Goal: Task Accomplishment & Management: Manage account settings

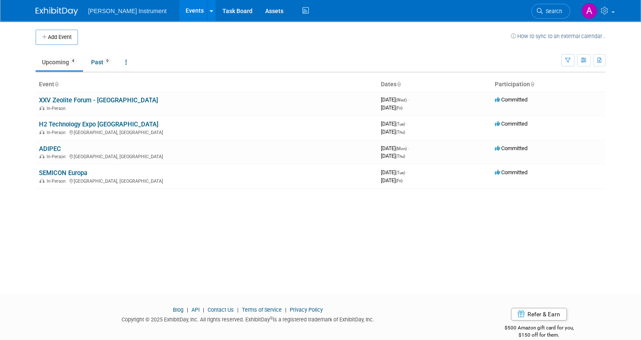
click at [50, 145] on link "ADIPEC" at bounding box center [50, 149] width 22 height 8
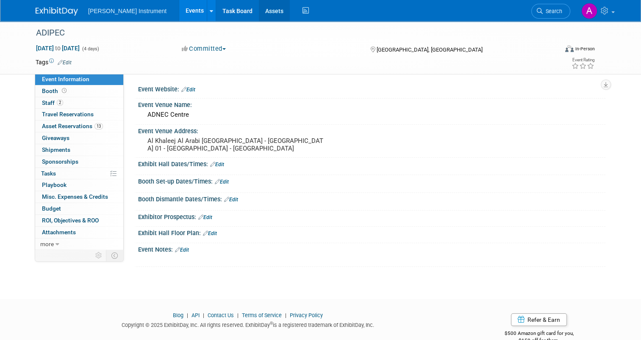
click at [259, 11] on link "Assets" at bounding box center [274, 10] width 31 height 21
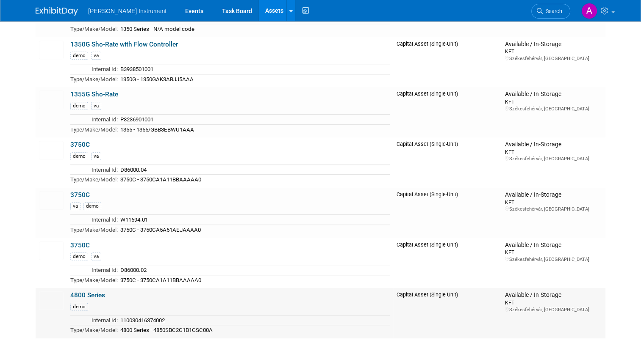
scroll to position [508, 0]
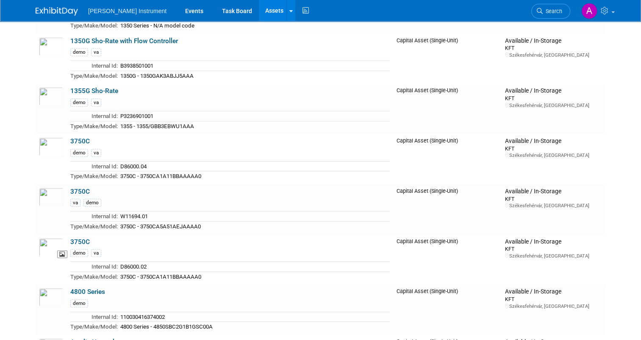
click at [49, 247] on img at bounding box center [51, 247] width 25 height 19
click at [52, 143] on img at bounding box center [51, 147] width 25 height 19
click at [50, 194] on img at bounding box center [51, 197] width 25 height 19
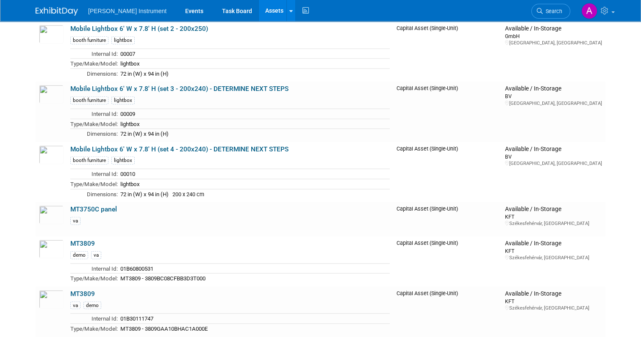
scroll to position [2371, 0]
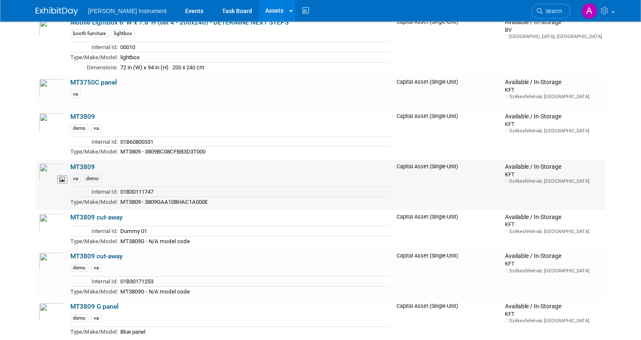
click at [51, 163] on img at bounding box center [51, 172] width 25 height 19
click at [42, 113] on img at bounding box center [51, 122] width 25 height 19
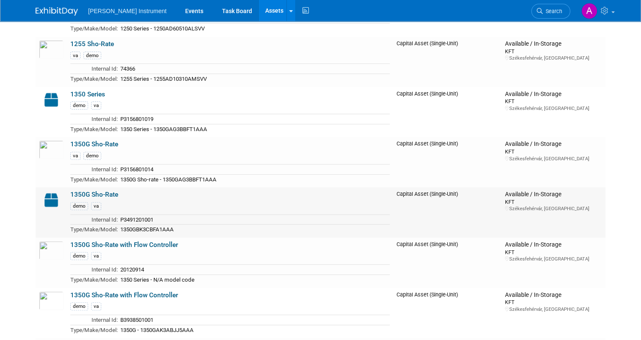
scroll to position [254, 0]
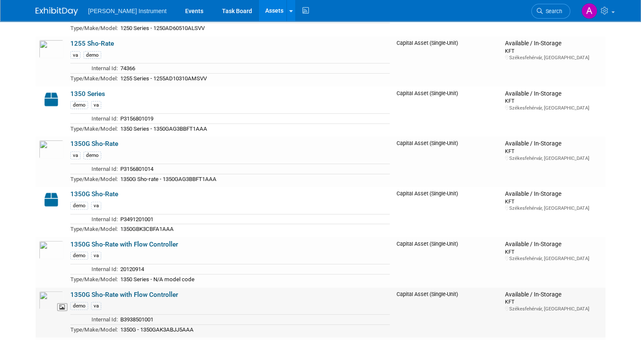
click at [47, 295] on img at bounding box center [51, 300] width 25 height 19
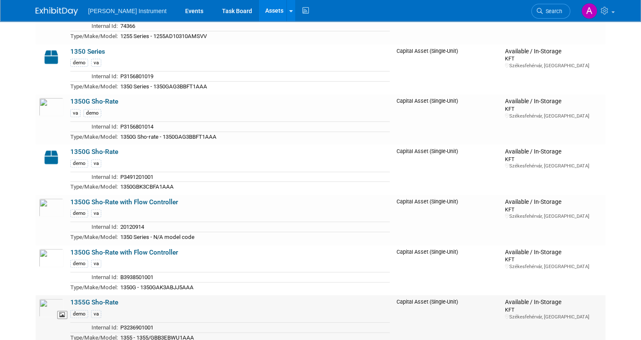
click at [51, 300] on img at bounding box center [51, 308] width 25 height 19
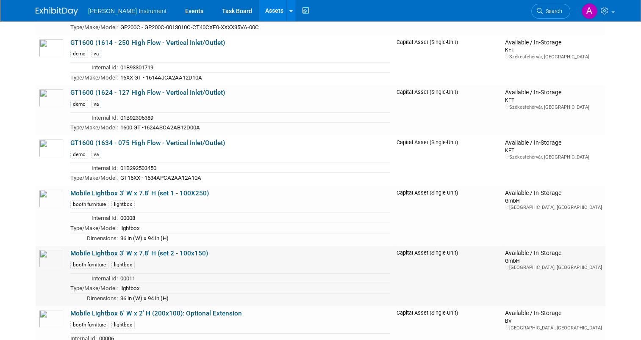
scroll to position [1756, 0]
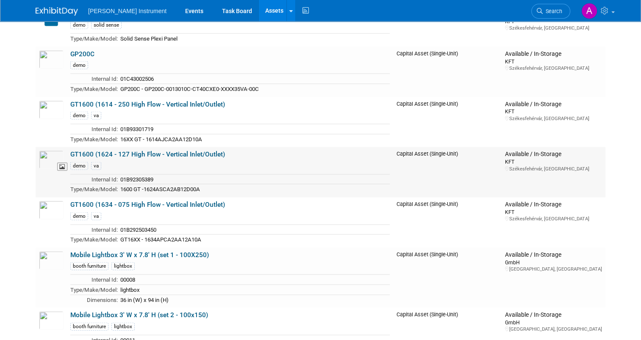
click at [47, 151] on img at bounding box center [51, 160] width 25 height 19
click at [48, 101] on img at bounding box center [51, 110] width 25 height 19
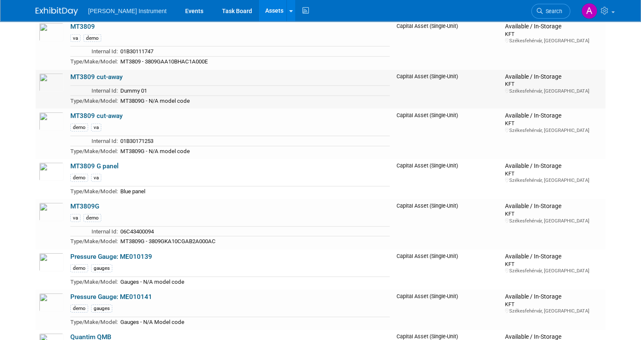
scroll to position [2518, 0]
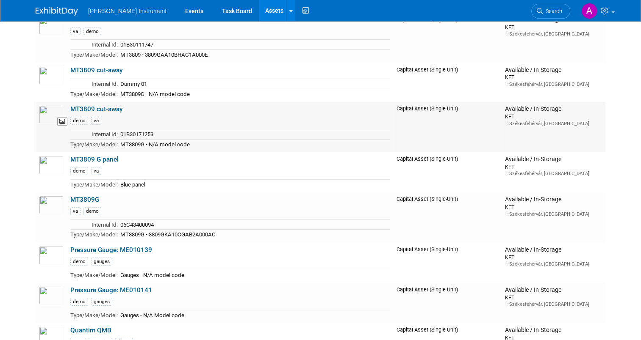
click at [45, 105] on img at bounding box center [51, 114] width 25 height 19
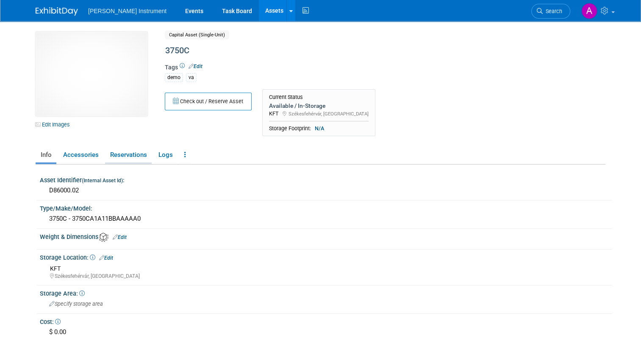
click at [125, 157] on link "Reservations" at bounding box center [128, 155] width 47 height 15
click at [119, 157] on link "Reservations" at bounding box center [128, 155] width 47 height 15
click at [115, 155] on link "Reservations" at bounding box center [128, 155] width 47 height 15
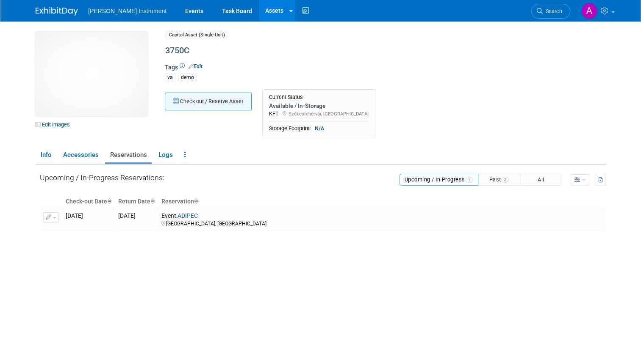
click at [213, 104] on button "Check out / Reserve Asset" at bounding box center [208, 102] width 87 height 18
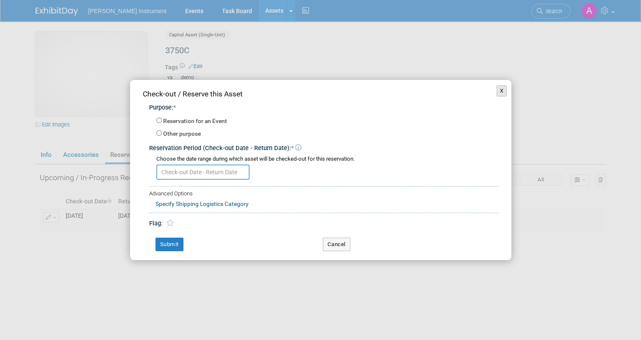
click at [503, 92] on button "X" at bounding box center [501, 91] width 11 height 11
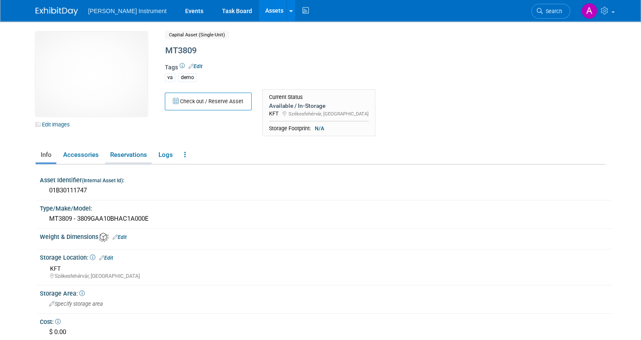
click at [132, 155] on link "Reservations" at bounding box center [128, 155] width 47 height 15
click at [126, 154] on link "Reservations" at bounding box center [128, 155] width 47 height 15
click at [130, 156] on link "Reservations" at bounding box center [128, 155] width 47 height 15
click at [125, 155] on link "Reservations" at bounding box center [128, 155] width 47 height 15
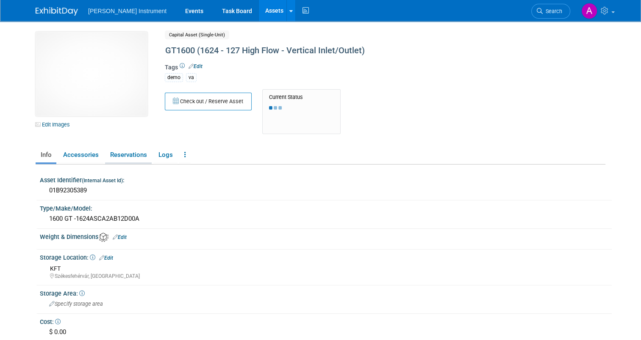
click at [125, 151] on link "Reservations" at bounding box center [128, 155] width 47 height 15
click at [133, 155] on link "Reservations" at bounding box center [128, 155] width 47 height 15
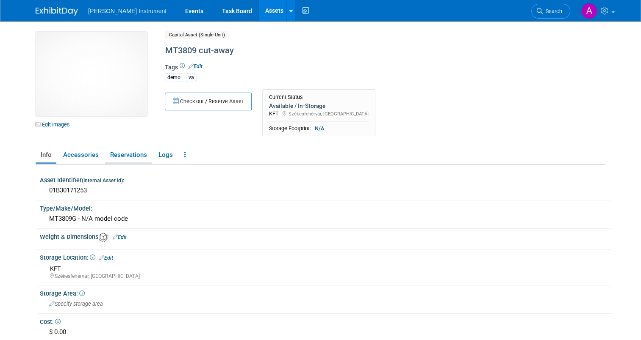
click at [117, 155] on link "Reservations" at bounding box center [128, 155] width 47 height 15
